Goal: Book appointment/travel/reservation

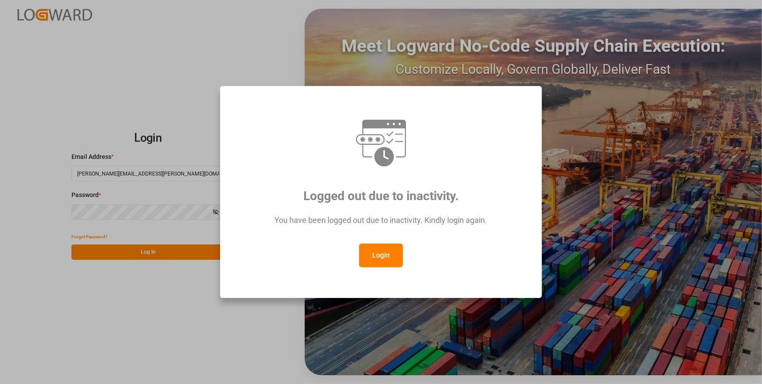
click at [396, 258] on button "Login" at bounding box center [381, 255] width 44 height 24
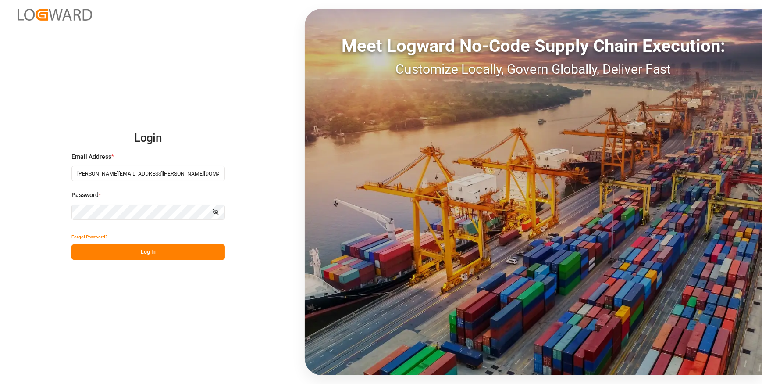
click at [149, 251] on button "Log In" at bounding box center [149, 251] width 154 height 15
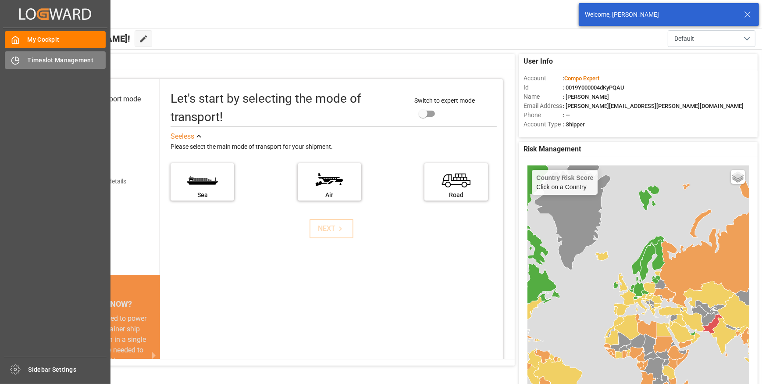
click at [16, 60] on icon at bounding box center [15, 60] width 9 height 9
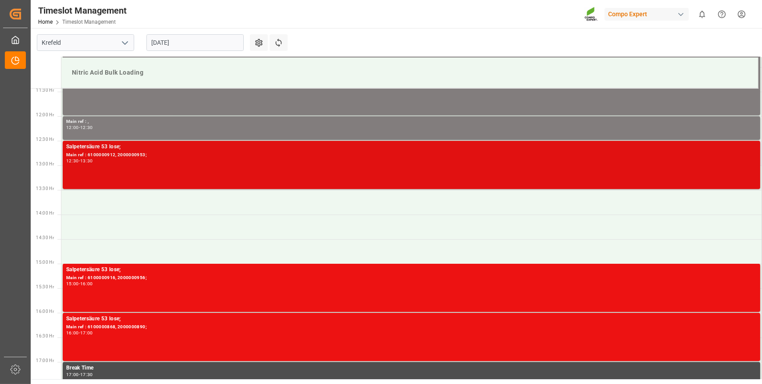
scroll to position [569, 0]
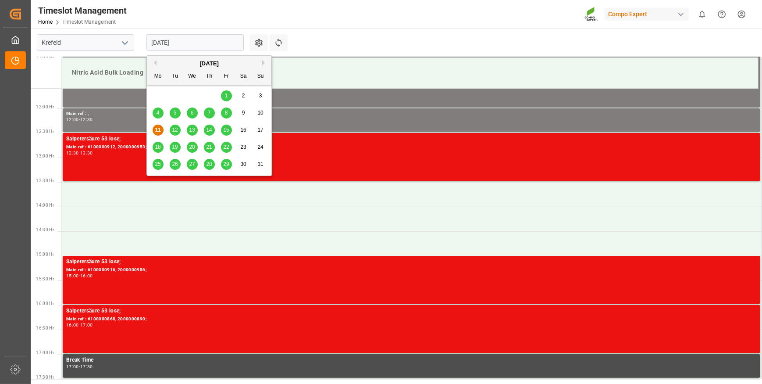
click at [210, 44] on input "[DATE]" at bounding box center [195, 42] width 97 height 17
click at [179, 128] on div "12" at bounding box center [175, 130] width 11 height 11
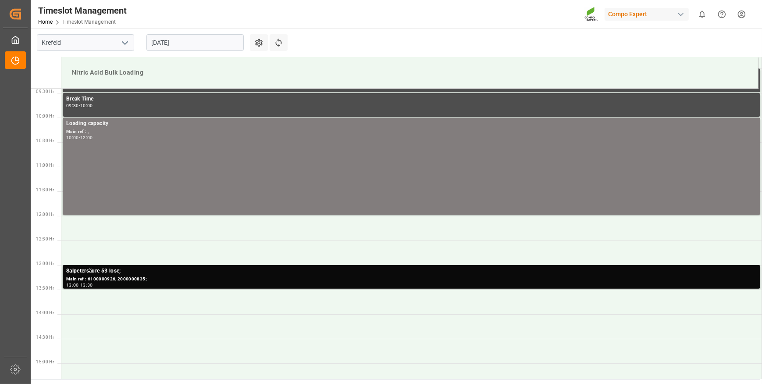
scroll to position [478, 0]
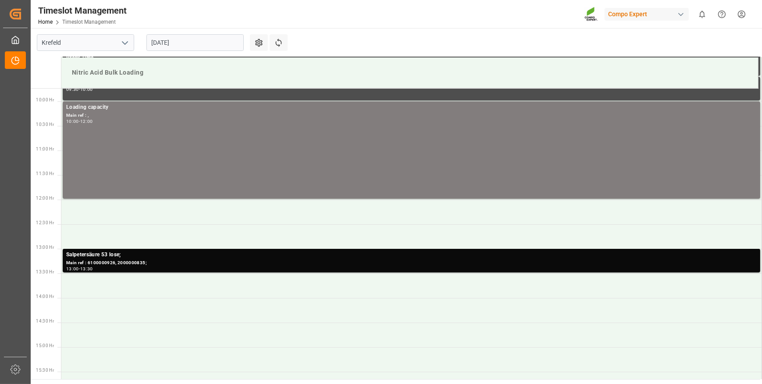
click at [222, 43] on input "[DATE]" at bounding box center [195, 42] width 97 height 17
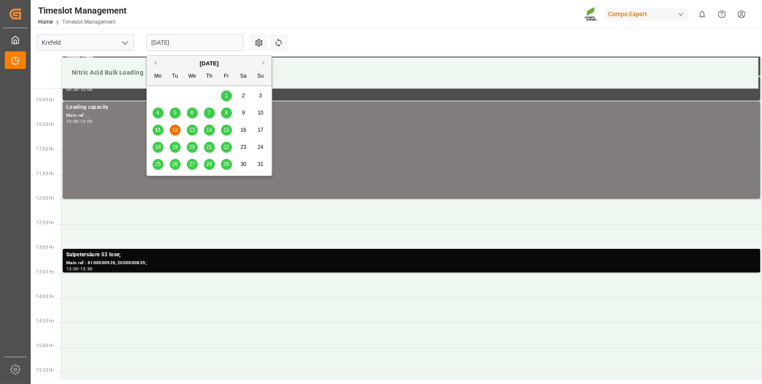
click at [195, 132] on span "13" at bounding box center [192, 130] width 6 height 6
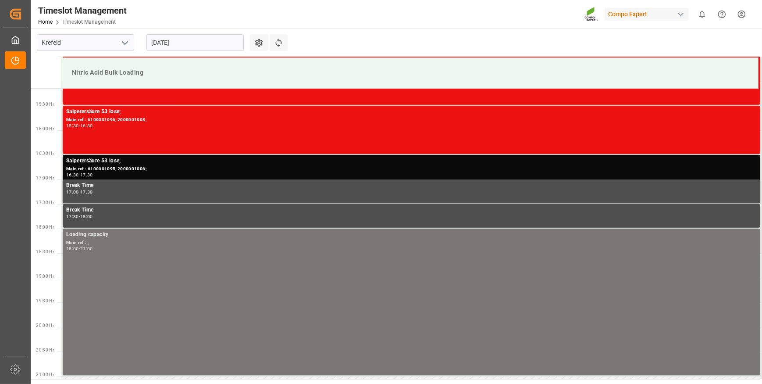
scroll to position [780, 0]
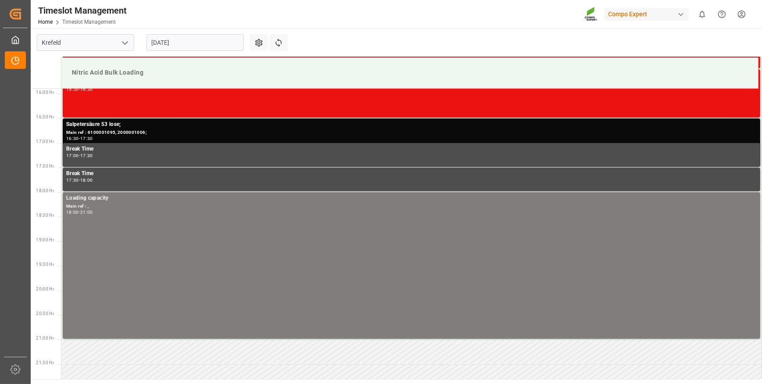
click at [210, 43] on input "[DATE]" at bounding box center [195, 42] width 97 height 17
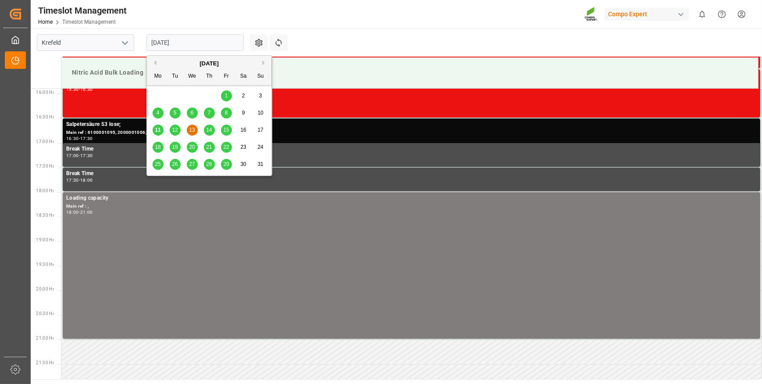
click at [208, 129] on span "14" at bounding box center [209, 130] width 6 height 6
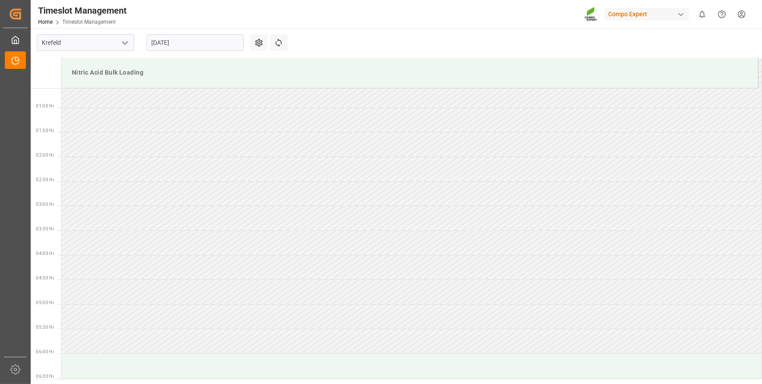
scroll to position [0, 0]
click at [212, 43] on input "[DATE]" at bounding box center [195, 42] width 97 height 17
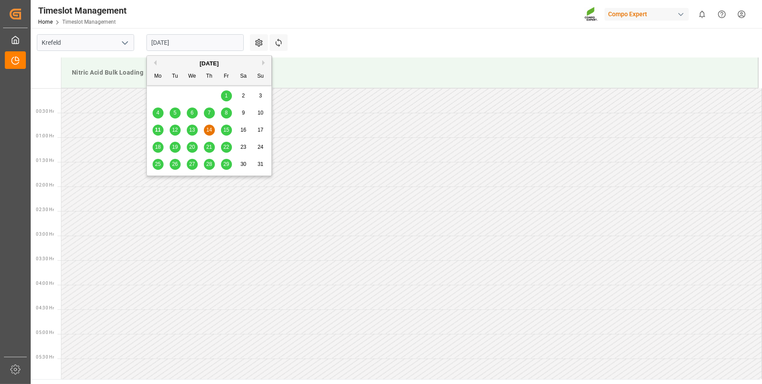
click at [228, 131] on span "15" at bounding box center [226, 130] width 6 height 6
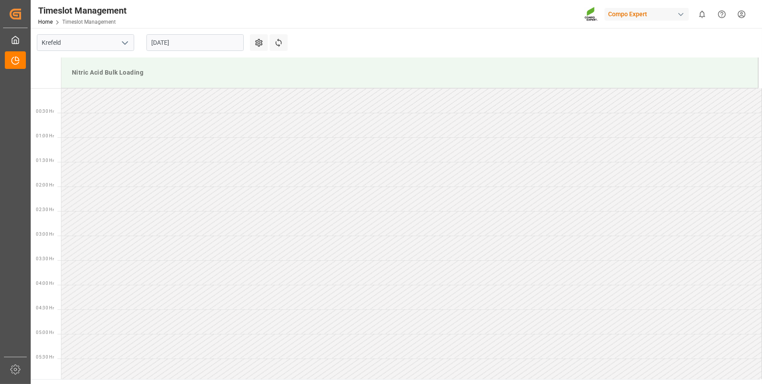
click at [206, 44] on input "[DATE]" at bounding box center [195, 42] width 97 height 17
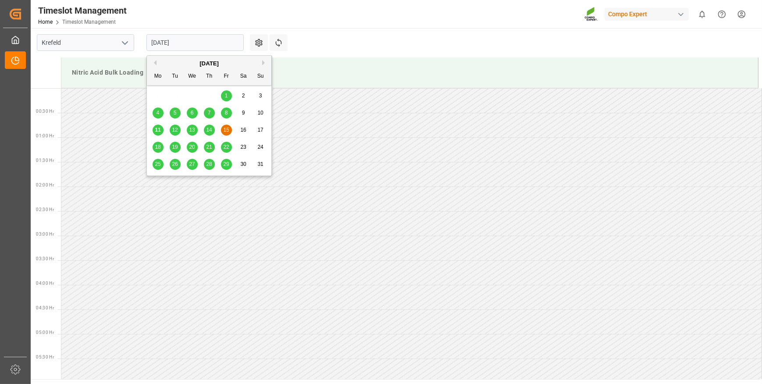
click at [159, 132] on span "11" at bounding box center [158, 130] width 6 height 6
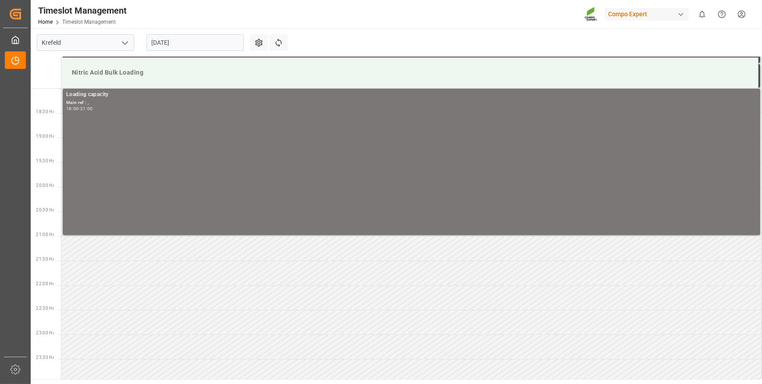
scroll to position [888, 0]
